Goal: Information Seeking & Learning: Learn about a topic

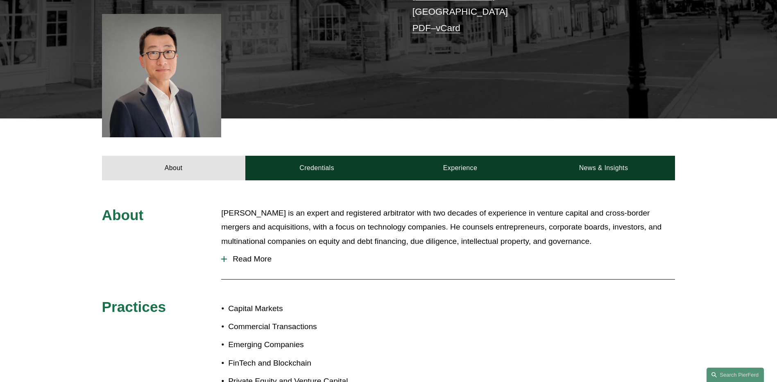
scroll to position [164, 0]
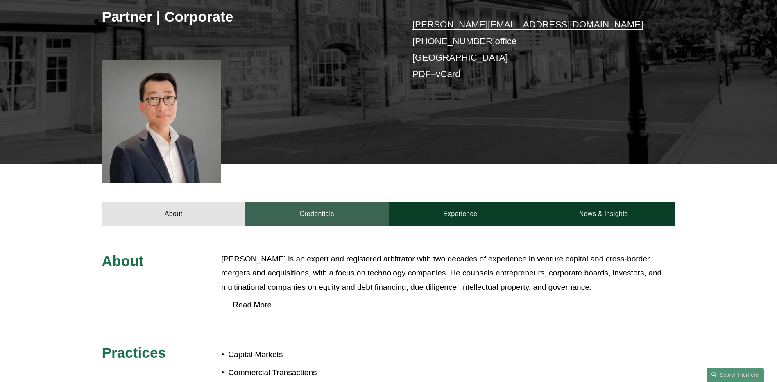
click at [335, 216] on link "Credentials" at bounding box center [316, 214] width 143 height 25
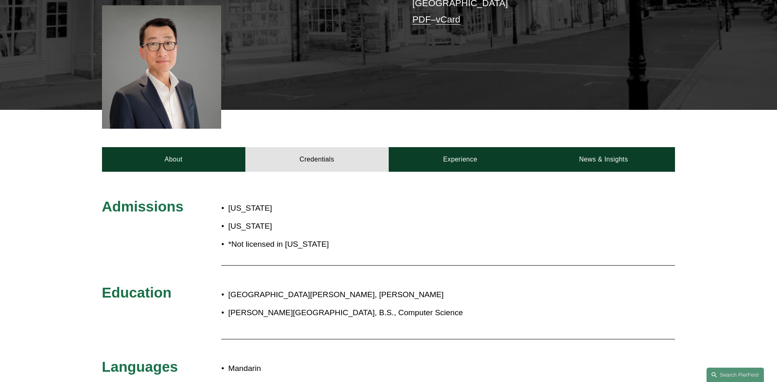
scroll to position [205, 0]
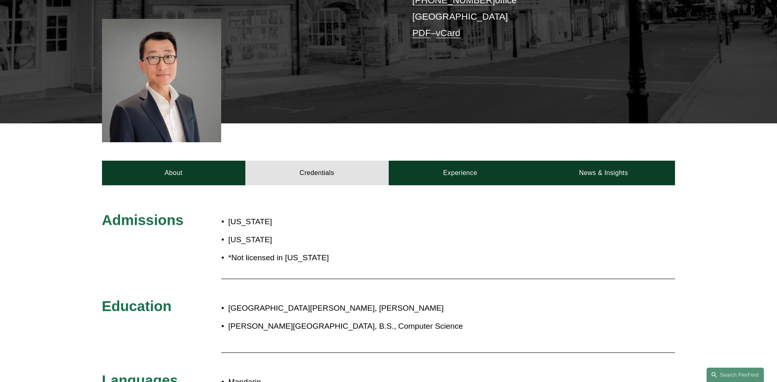
click at [277, 93] on div "Benjamin Qiu* Partner | Corporate benjamin.qiu@pierferd.com +1.862.398.1412 off…" at bounding box center [388, 6] width 777 height 234
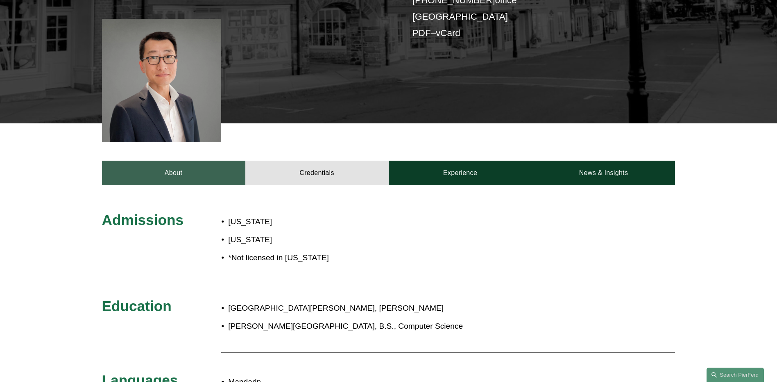
click at [220, 170] on link "About" at bounding box center [173, 173] width 143 height 25
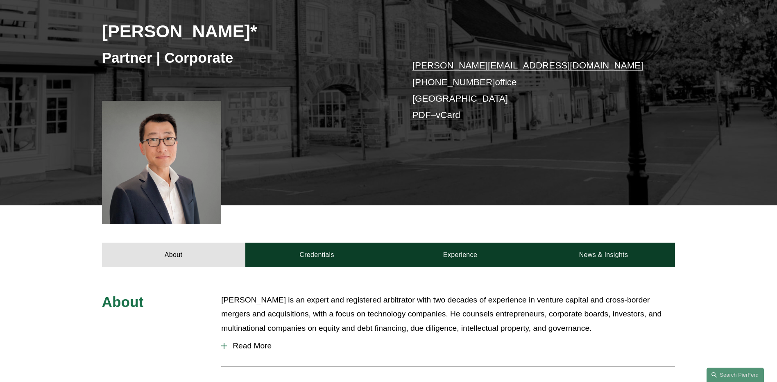
scroll to position [0, 0]
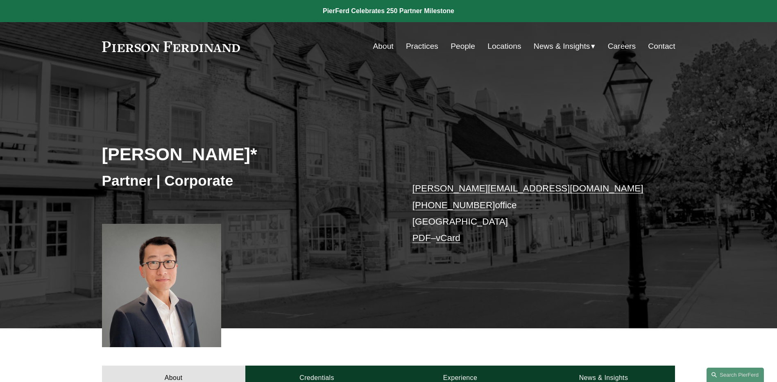
click at [461, 51] on link "People" at bounding box center [463, 47] width 25 height 16
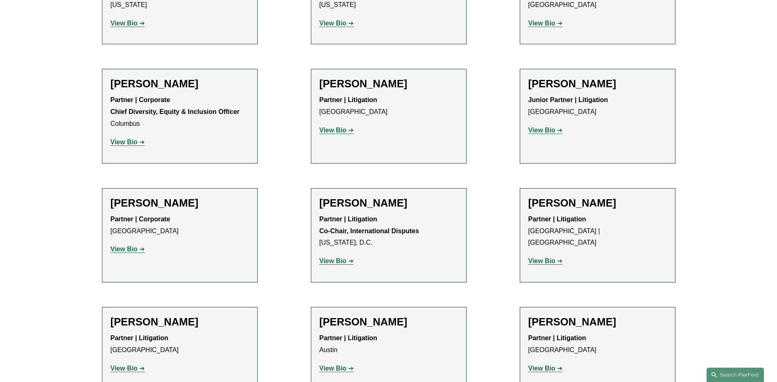
scroll to position [1352, 0]
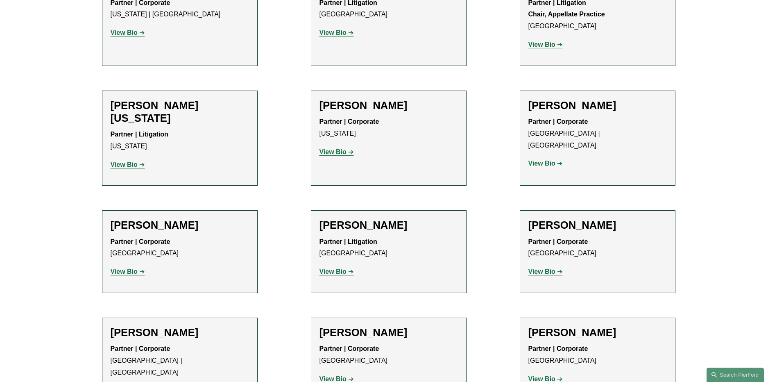
scroll to position [9910, 0]
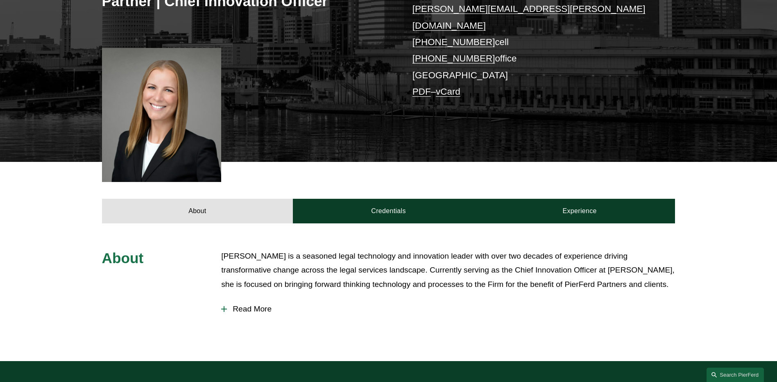
scroll to position [205, 0]
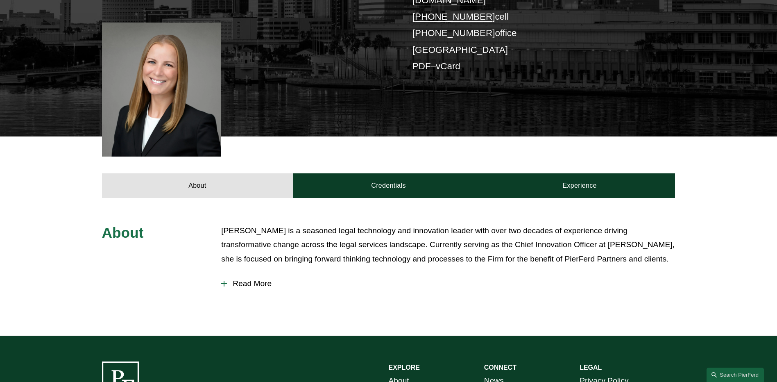
click at [426, 241] on p "[PERSON_NAME] is a seasoned legal technology and innovation leader with over tw…" at bounding box center [448, 245] width 454 height 43
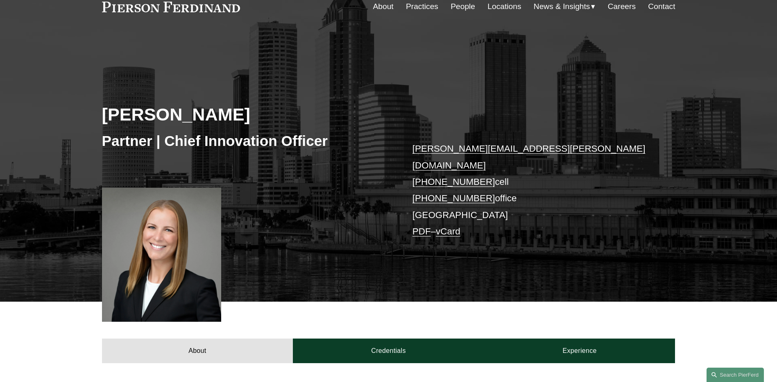
scroll to position [0, 0]
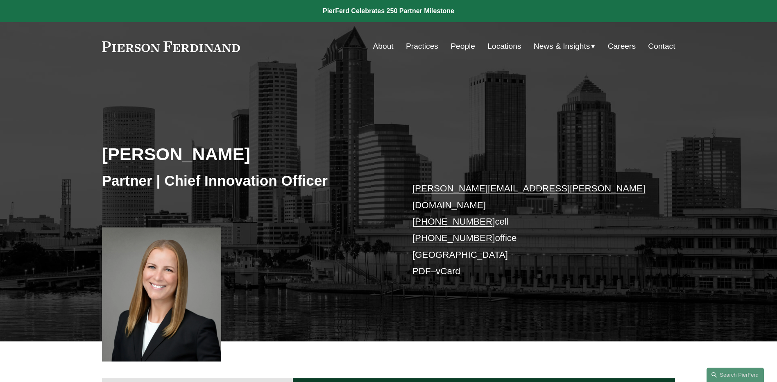
click at [461, 45] on link "People" at bounding box center [463, 47] width 25 height 16
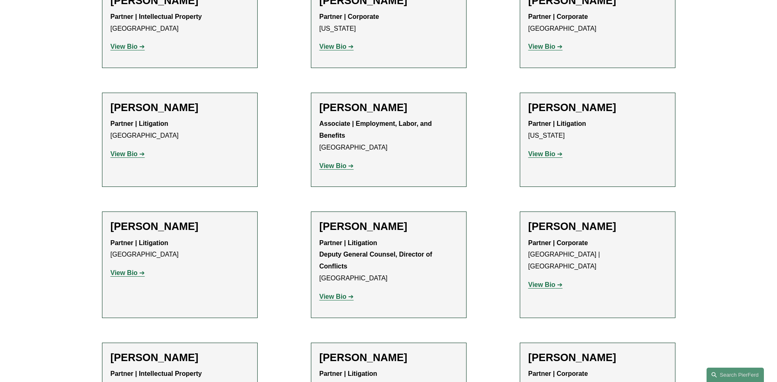
scroll to position [8564, 0]
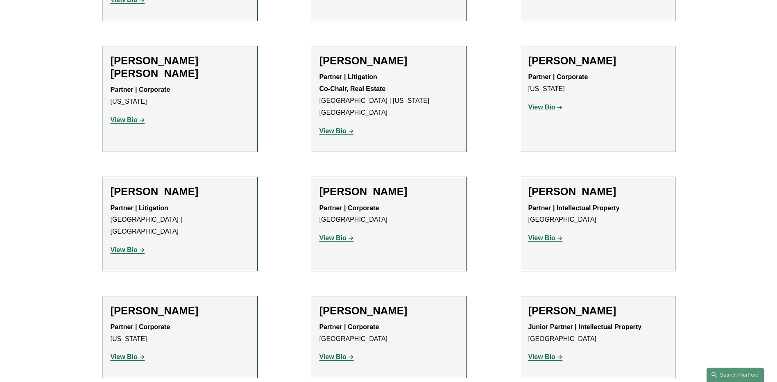
scroll to position [4958, 0]
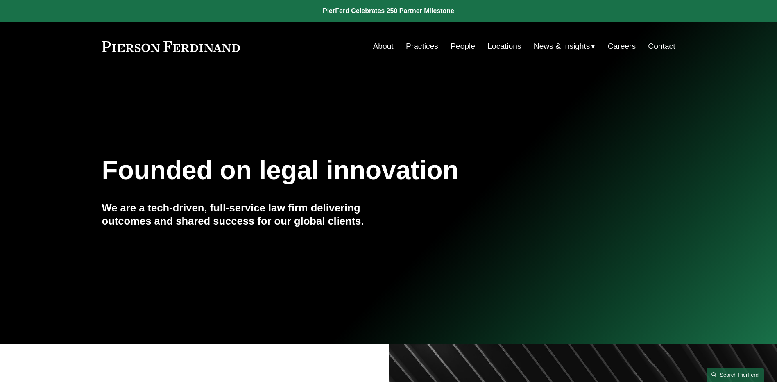
click at [733, 371] on link "Search this site" at bounding box center [735, 375] width 57 height 14
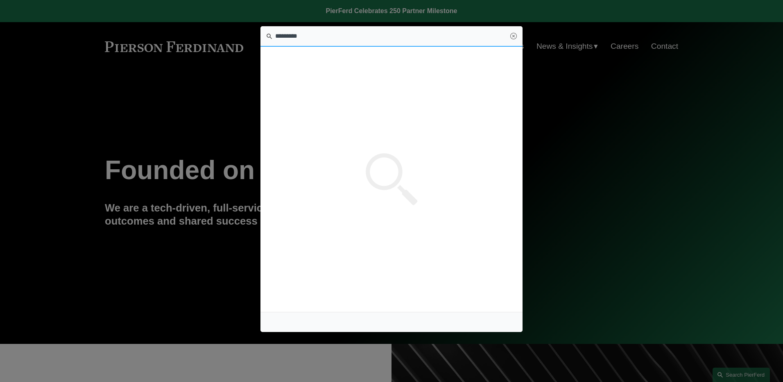
type input "*********"
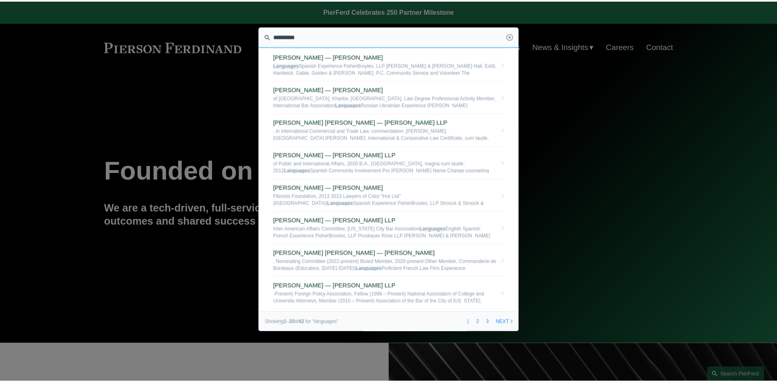
scroll to position [432, 0]
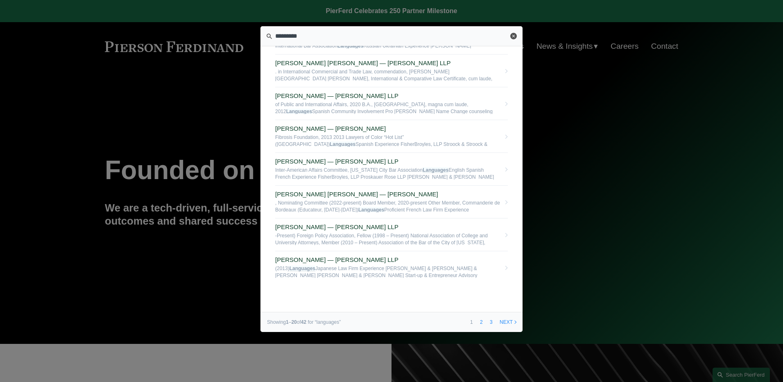
click at [512, 36] on link "Close" at bounding box center [514, 36] width 7 height 7
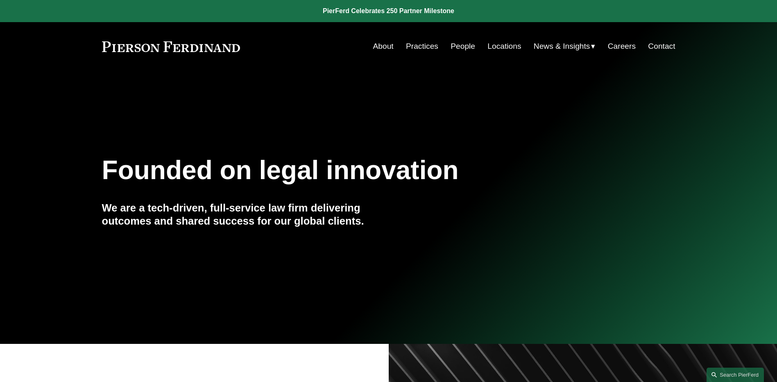
click at [600, 232] on div "Founded on legal innovation We are a tech-driven, full-service law firm deliver…" at bounding box center [388, 207] width 777 height 111
click at [566, 167] on h1 "Founded on legal innovation" at bounding box center [341, 170] width 478 height 30
click at [543, 142] on div "Founded on legal innovation We are a tech-driven, full-service law firm deliver…" at bounding box center [388, 207] width 777 height 251
click at [411, 129] on div "Founded on legal innovation We are a tech-driven, full-service law firm deliver…" at bounding box center [388, 207] width 777 height 251
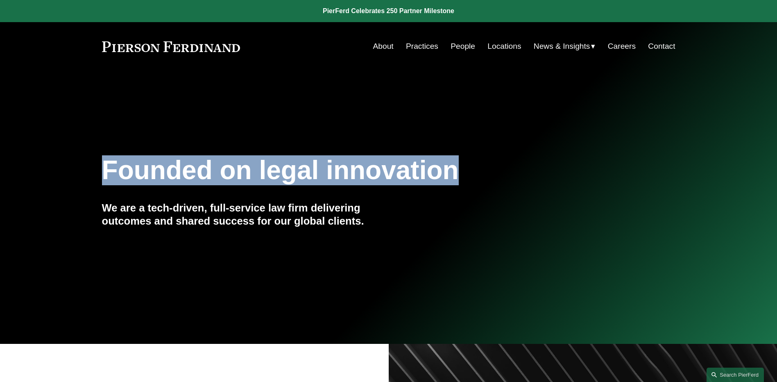
drag, startPoint x: 461, startPoint y: 173, endPoint x: 21, endPoint y: 175, distance: 439.3
click at [21, 175] on div "Founded on legal innovation We are a tech-driven, full-service law firm deliver…" at bounding box center [388, 207] width 777 height 111
click at [486, 192] on div "Founded on legal innovation We are a tech-driven, full-service law firm deliver…" at bounding box center [388, 207] width 777 height 111
drag, startPoint x: 468, startPoint y: 170, endPoint x: 19, endPoint y: 170, distance: 449.1
click at [19, 170] on div "Founded on legal innovation We are a tech-driven, full-service law firm deliver…" at bounding box center [388, 207] width 777 height 111
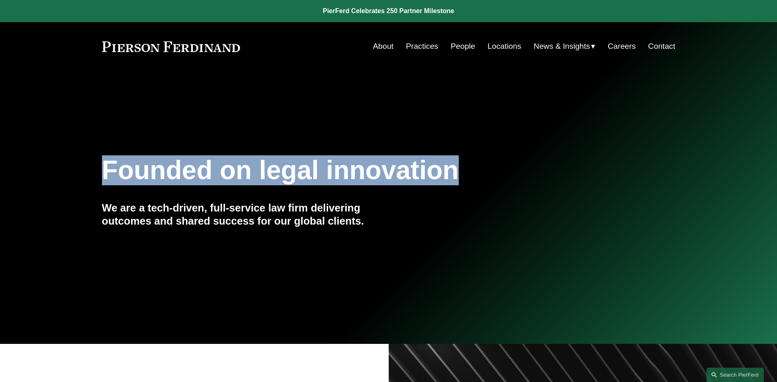
click at [254, 177] on h1 "Founded on legal innovation" at bounding box center [341, 170] width 478 height 30
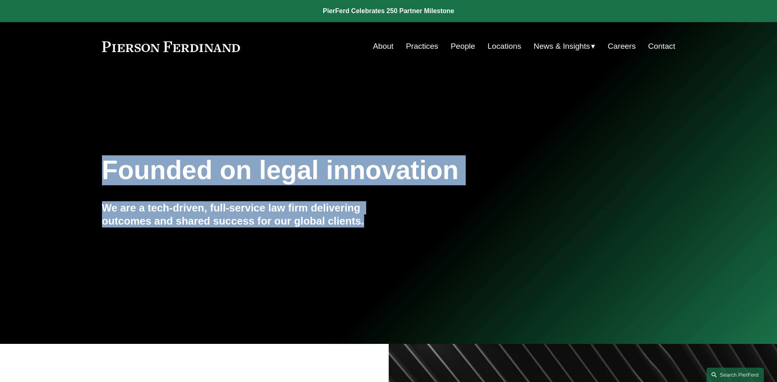
drag, startPoint x: 378, startPoint y: 222, endPoint x: 54, endPoint y: 166, distance: 329.4
click at [54, 166] on div "Founded on legal innovation We are a tech-driven, full-service law firm deliver…" at bounding box center [388, 207] width 777 height 111
click at [300, 186] on div "Founded on legal innovation" at bounding box center [341, 170] width 478 height 37
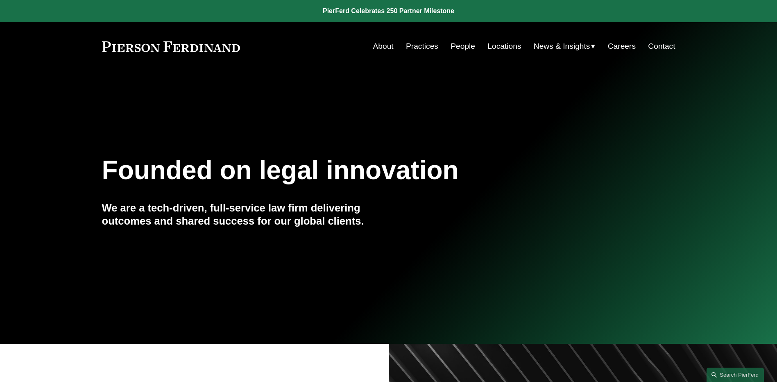
click at [341, 228] on div "We are a tech-driven, full-service law firm delivering outcomes and shared succ…" at bounding box center [245, 219] width 287 height 37
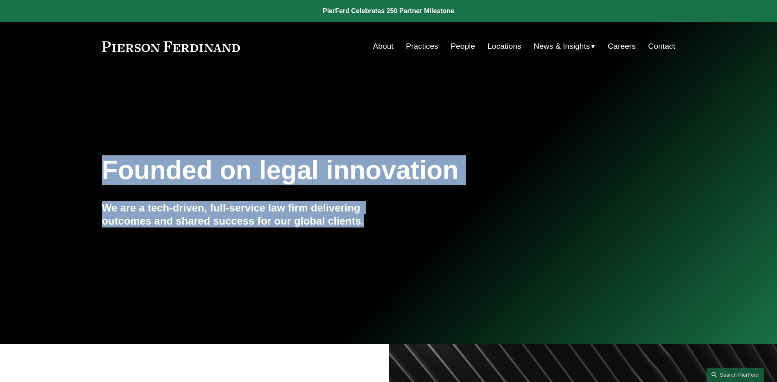
drag, startPoint x: 365, startPoint y: 226, endPoint x: 108, endPoint y: 179, distance: 260.7
click at [108, 179] on div "Founded on legal innovation We are a tech-driven, full-service law firm deliver…" at bounding box center [388, 207] width 777 height 111
drag, startPoint x: 108, startPoint y: 179, endPoint x: 118, endPoint y: 180, distance: 9.9
click at [118, 180] on h1 "Founded on legal innovation" at bounding box center [341, 170] width 478 height 30
click at [197, 194] on div "Founded on legal innovation We are a tech-driven, full-service law firm deliver…" at bounding box center [388, 207] width 777 height 111
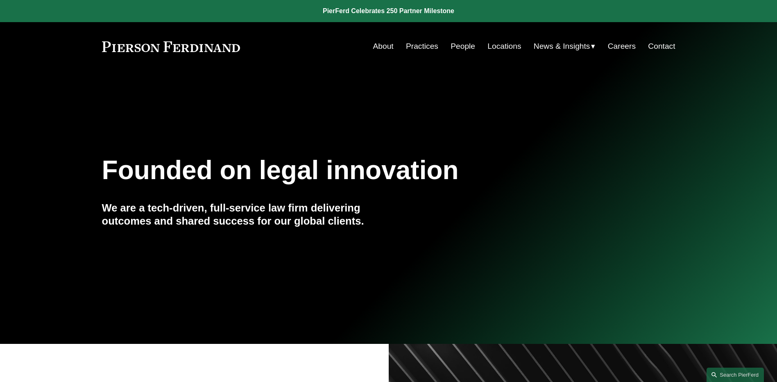
click at [469, 219] on div "Founded on legal innovation We are a tech-driven, full-service law firm deliver…" at bounding box center [388, 207] width 777 height 111
drag, startPoint x: 365, startPoint y: 224, endPoint x: 333, endPoint y: 225, distance: 32.4
click at [333, 225] on h4 "We are a tech-driven, full-service law firm delivering outcomes and shared succ…" at bounding box center [245, 214] width 287 height 27
drag, startPoint x: 333, startPoint y: 225, endPoint x: 406, endPoint y: 227, distance: 73.4
click at [406, 227] on div "Founded on legal innovation We are a tech-driven, full-service law firm deliver…" at bounding box center [388, 207] width 777 height 111
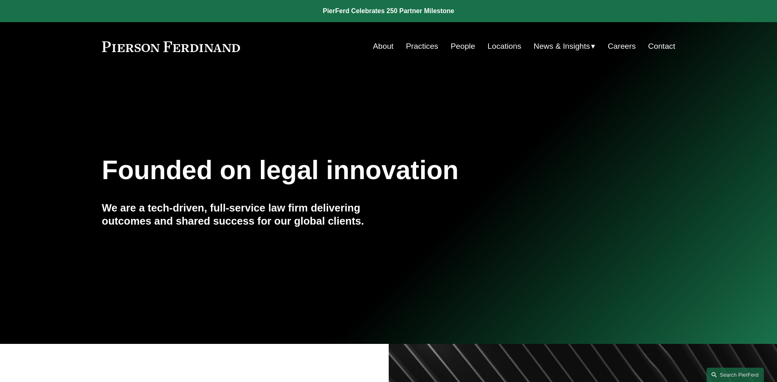
click at [400, 225] on div "Founded on legal innovation We are a tech-driven, full-service law firm deliver…" at bounding box center [388, 207] width 777 height 111
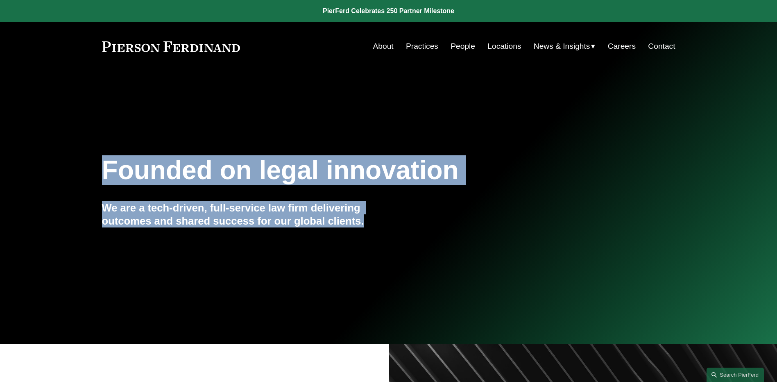
drag, startPoint x: 370, startPoint y: 221, endPoint x: 74, endPoint y: 151, distance: 304.9
click at [74, 151] on div "Founded on legal innovation We are a tech-driven, full-service law firm deliver…" at bounding box center [388, 207] width 777 height 251
click at [419, 201] on div "Founded on legal innovation We are a tech-driven, full-service law firm deliver…" at bounding box center [388, 207] width 777 height 111
drag, startPoint x: 372, startPoint y: 224, endPoint x: 59, endPoint y: 134, distance: 325.7
click at [59, 134] on div "Founded on legal innovation We are a tech-driven, full-service law firm deliver…" at bounding box center [388, 207] width 777 height 251
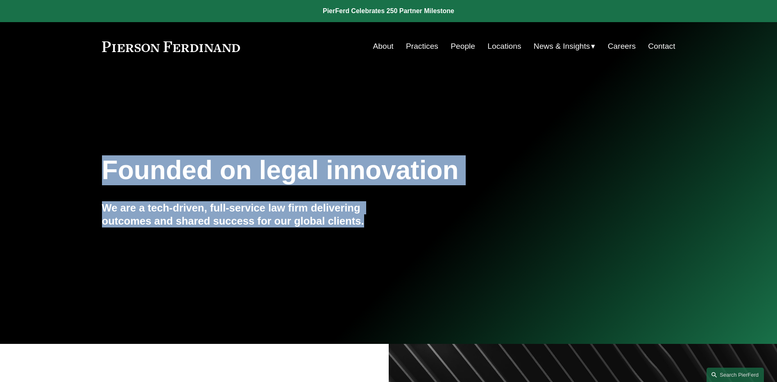
click at [371, 204] on h4 "We are a tech-driven, full-service law firm delivering outcomes and shared succ…" at bounding box center [245, 214] width 287 height 27
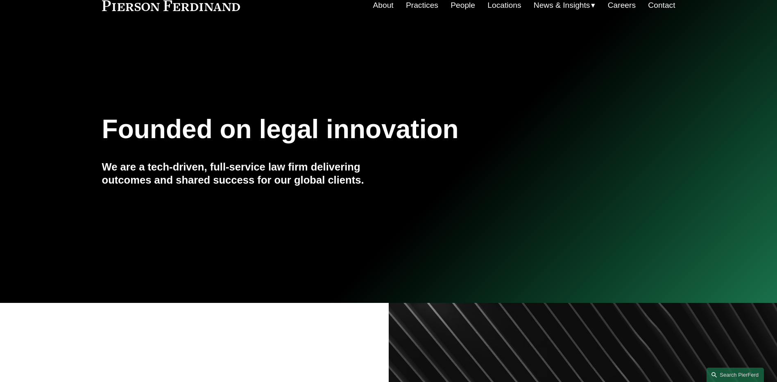
click at [439, 207] on div "Founded on legal innovation We are a tech-driven, full-service law firm deliver…" at bounding box center [388, 166] width 777 height 111
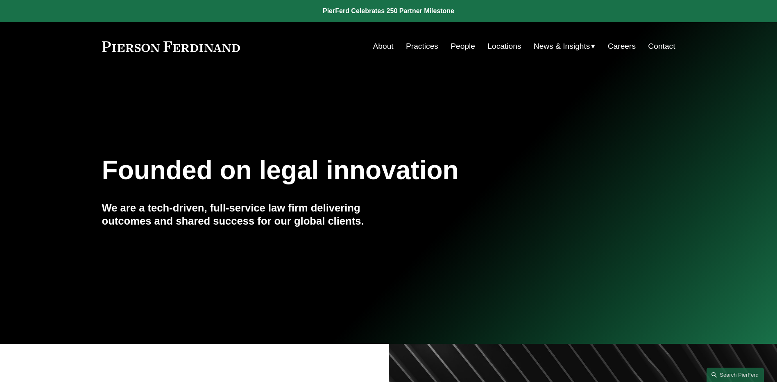
click at [454, 43] on link "People" at bounding box center [463, 47] width 25 height 16
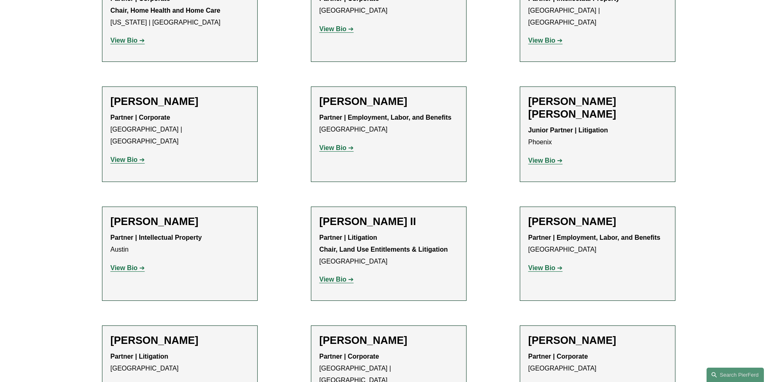
scroll to position [287, 0]
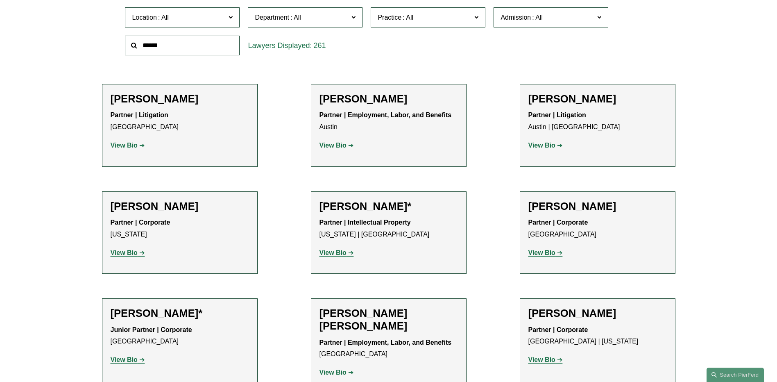
drag, startPoint x: 338, startPoint y: 0, endPoint x: 722, endPoint y: 268, distance: 468.1
